Goal: Transaction & Acquisition: Purchase product/service

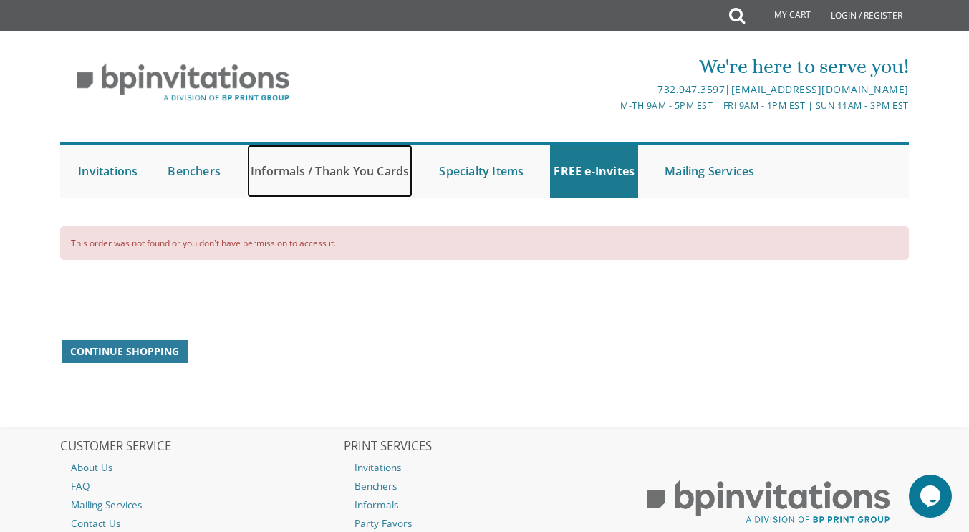
click at [293, 179] on link "Informals / Thank You Cards" at bounding box center [329, 171] width 165 height 53
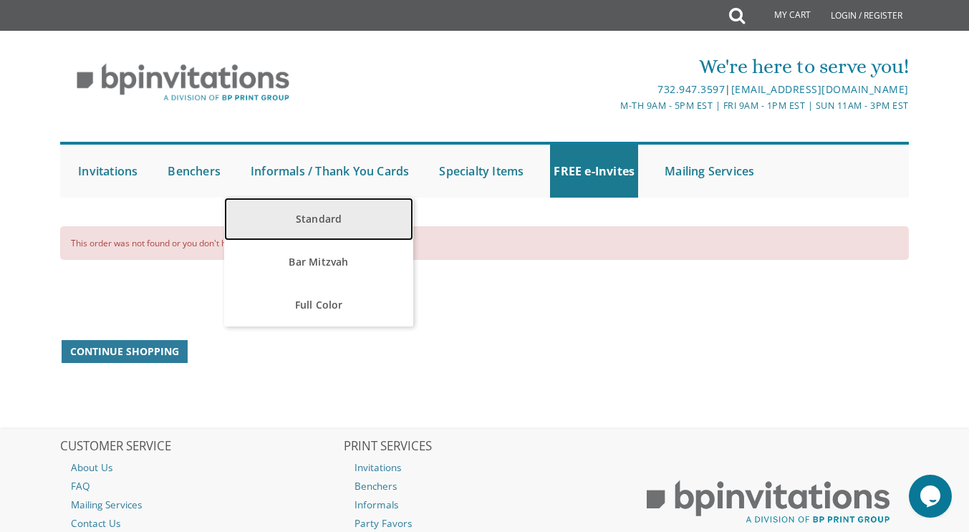
click at [284, 220] on link "Standard" at bounding box center [318, 219] width 188 height 43
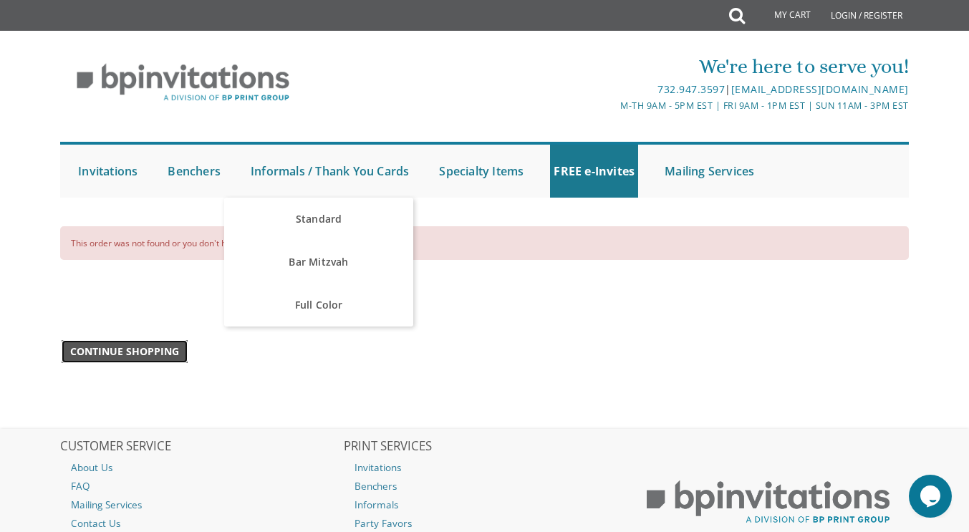
click at [95, 346] on span "Continue Shopping" at bounding box center [124, 352] width 109 height 14
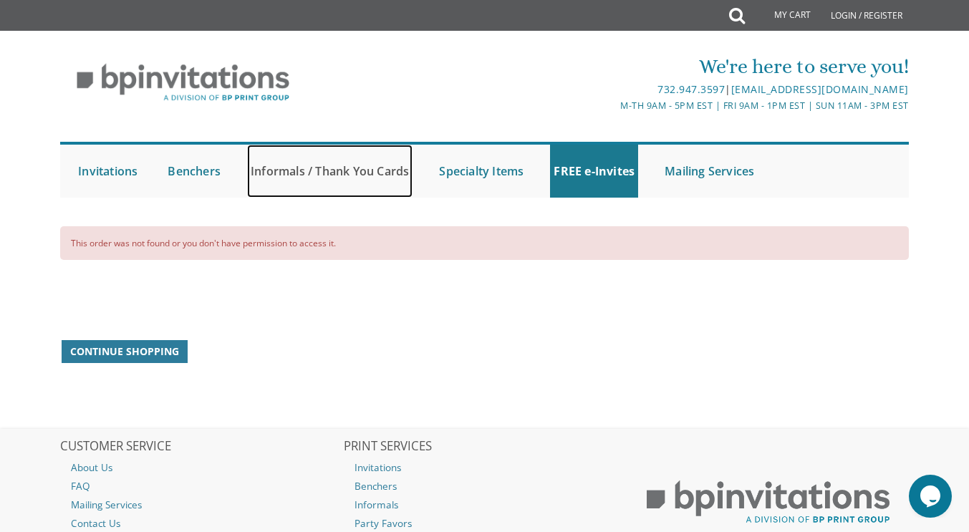
click at [281, 165] on link "Informals / Thank You Cards" at bounding box center [329, 171] width 165 height 53
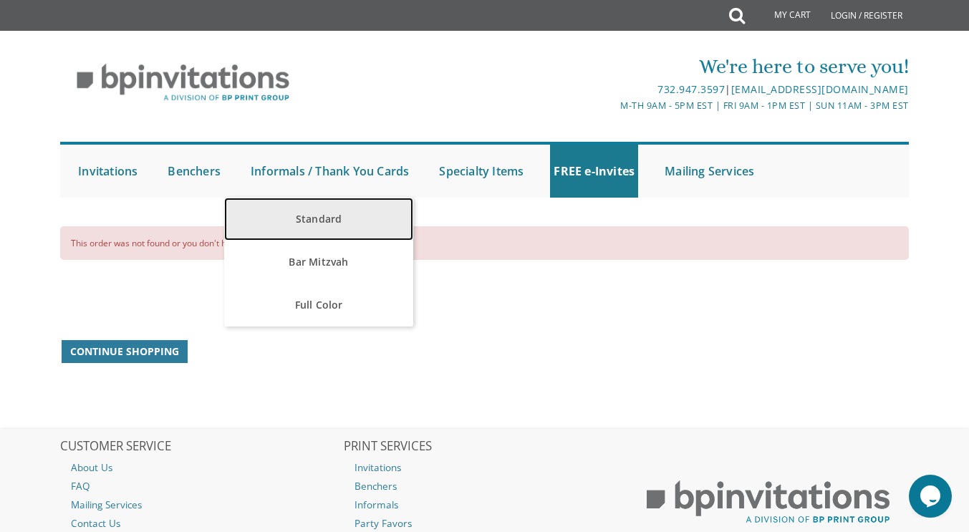
click at [299, 232] on link "Standard" at bounding box center [318, 219] width 188 height 43
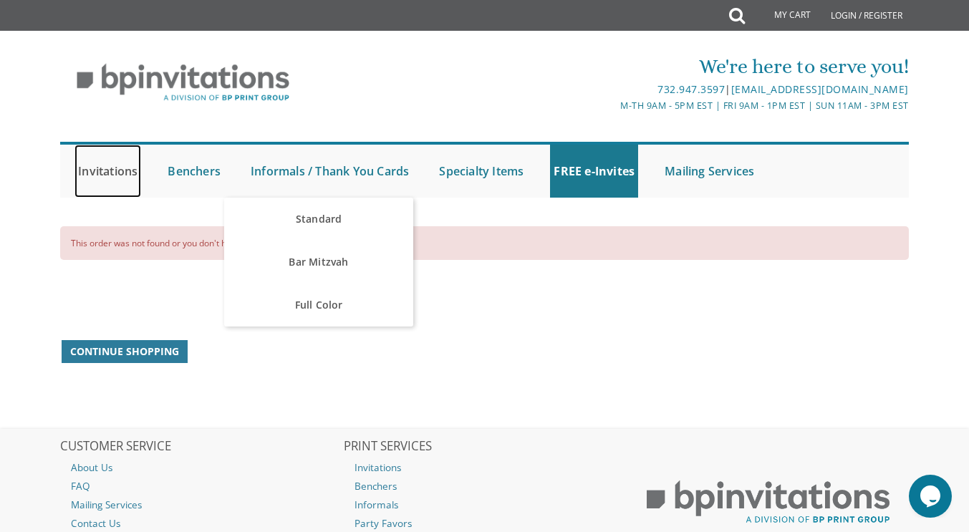
click at [87, 169] on link "Invitations" at bounding box center [107, 171] width 67 height 53
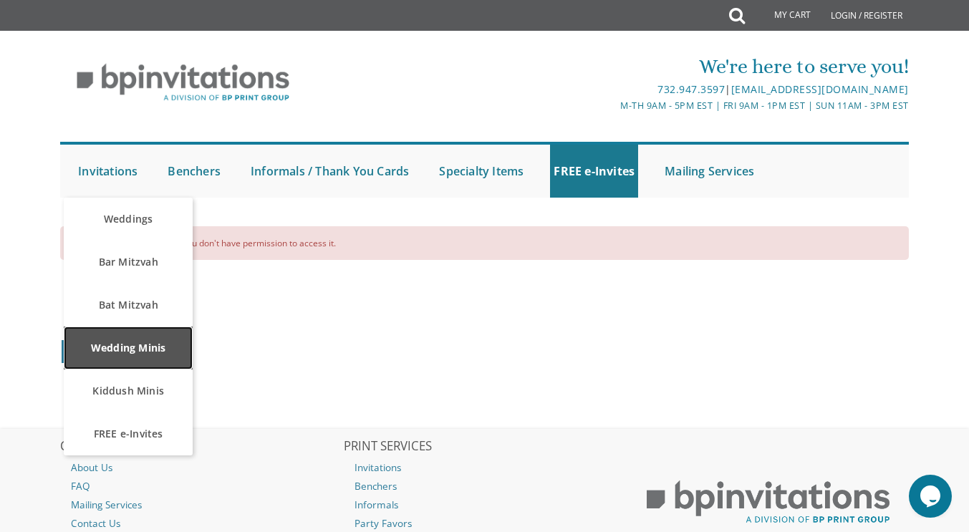
click at [112, 350] on link "Wedding Minis" at bounding box center [128, 348] width 129 height 43
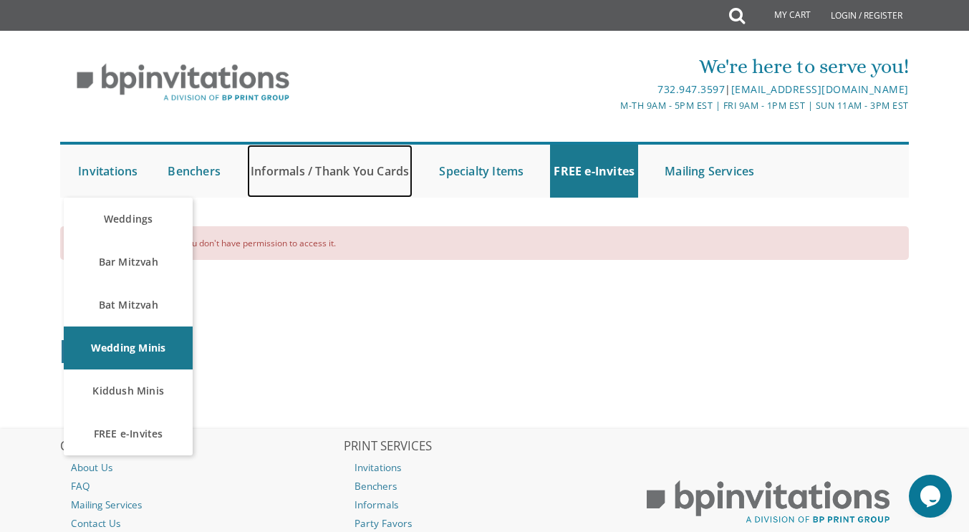
click at [288, 175] on link "Informals / Thank You Cards" at bounding box center [329, 171] width 165 height 53
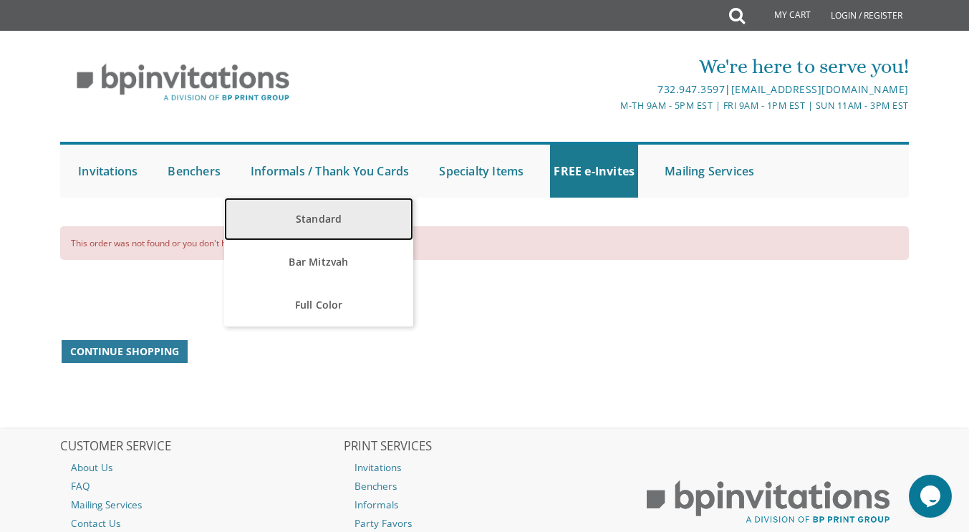
click at [264, 209] on link "Standard" at bounding box center [318, 219] width 188 height 43
